Goal: Obtain resource: Download file/media

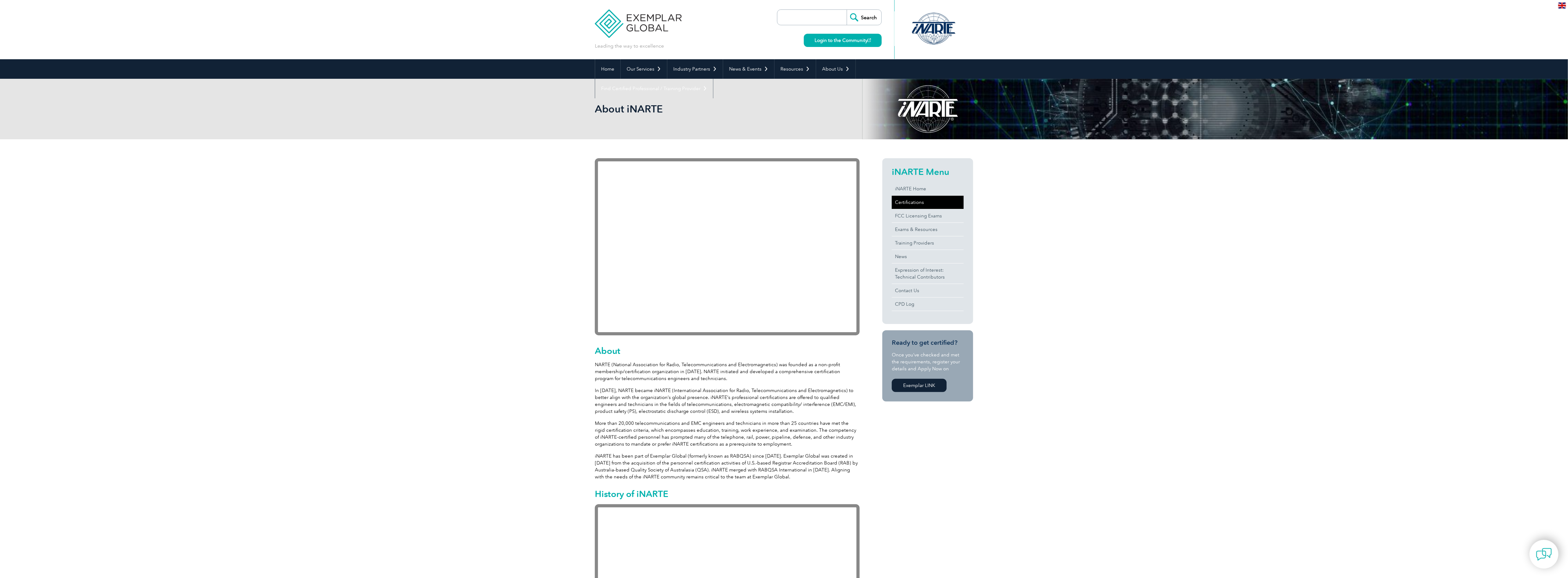
click at [904, 200] on link "Certifications" at bounding box center [928, 203] width 72 height 13
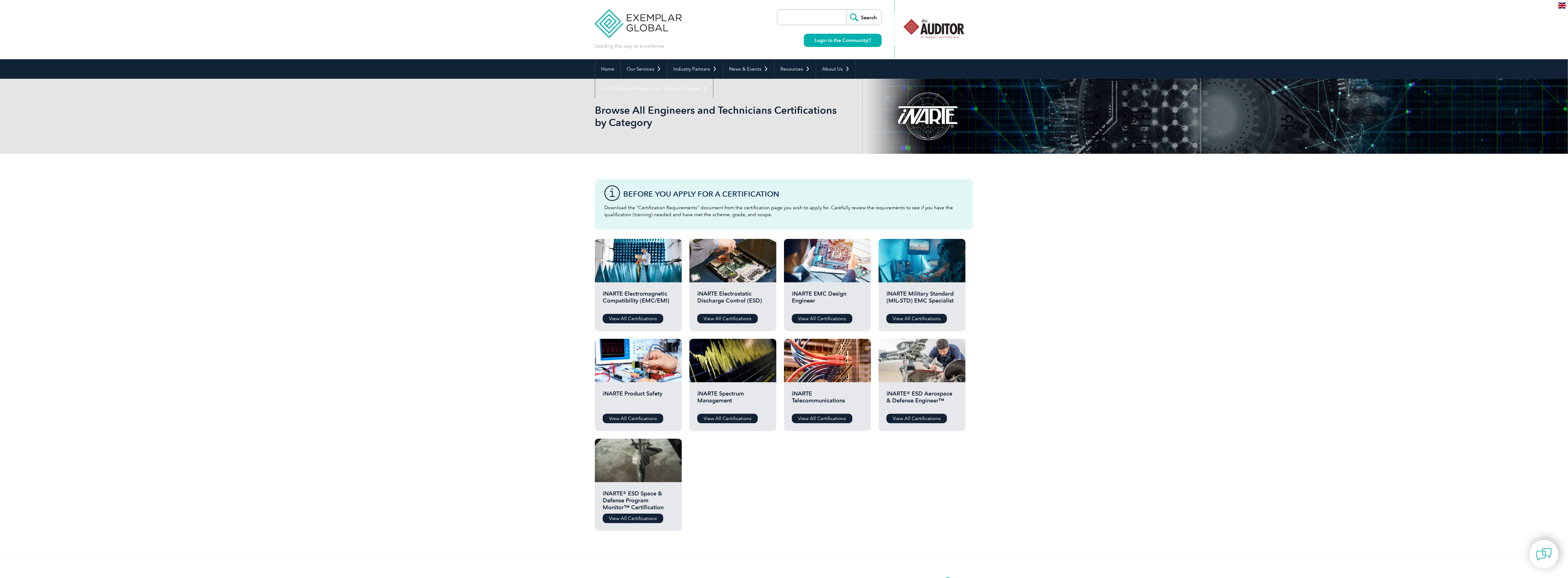
click at [132, 431] on div "Before You Apply For a Certification Download the “Certification Requirements” …" at bounding box center [784, 356] width 1568 height 404
click at [128, 386] on div "Before You Apply For a Certification Download the “Certification Requirements” …" at bounding box center [784, 356] width 1568 height 404
drag, startPoint x: 355, startPoint y: 477, endPoint x: 358, endPoint y: 467, distance: 10.4
click at [357, 473] on div "Before You Apply For a Certification Download the “Certification Requirements” …" at bounding box center [784, 356] width 1568 height 404
drag, startPoint x: 1304, startPoint y: 390, endPoint x: 1300, endPoint y: 385, distance: 6.4
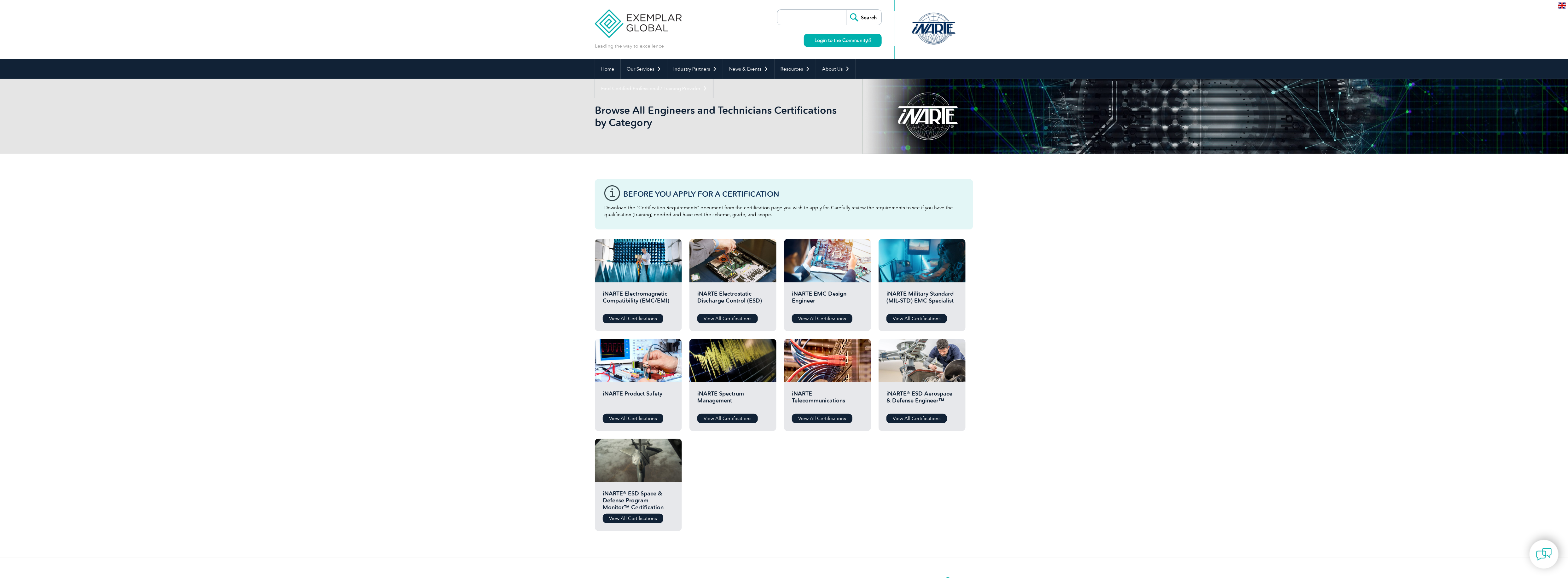
click at [1302, 388] on div "Before You Apply For a Certification Download the “Certification Requirements” …" at bounding box center [784, 356] width 1568 height 404
